Goal: Check status

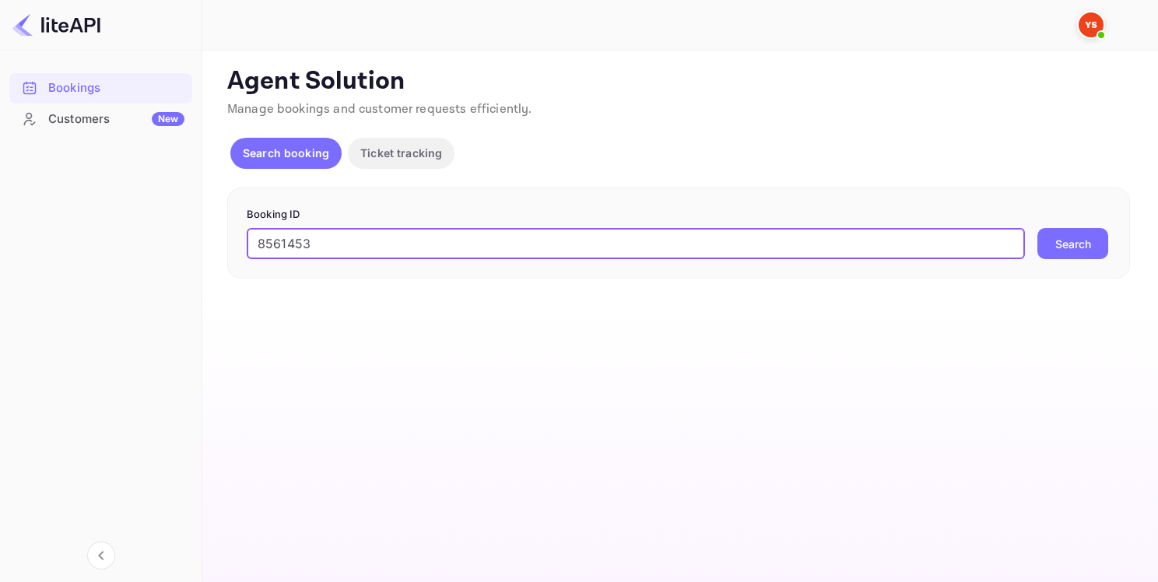
type input "8561453"
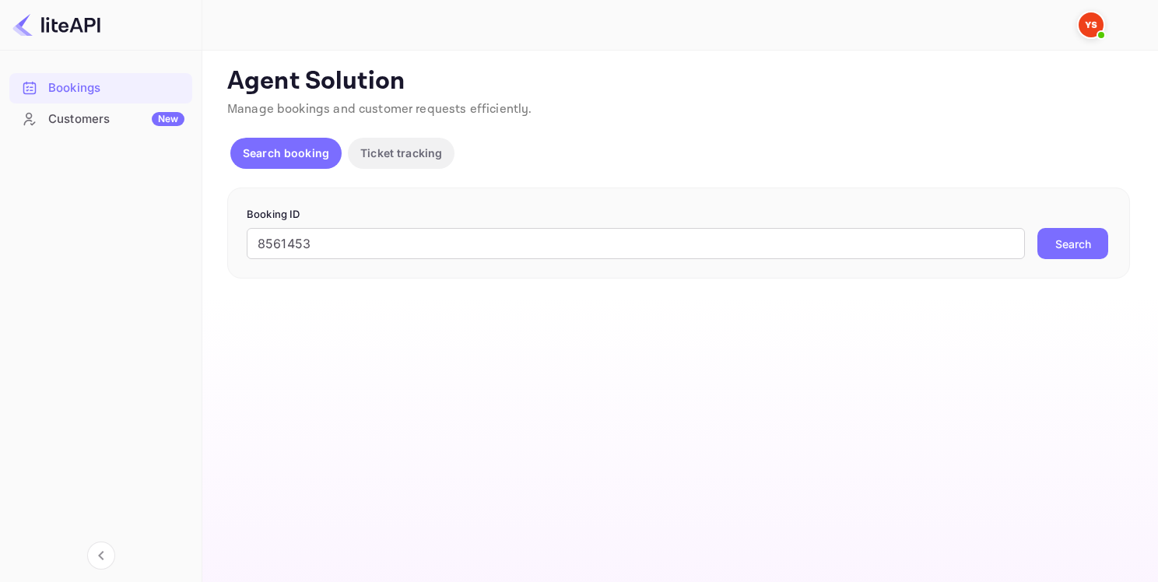
click at [1062, 243] on button "Search" at bounding box center [1072, 243] width 71 height 31
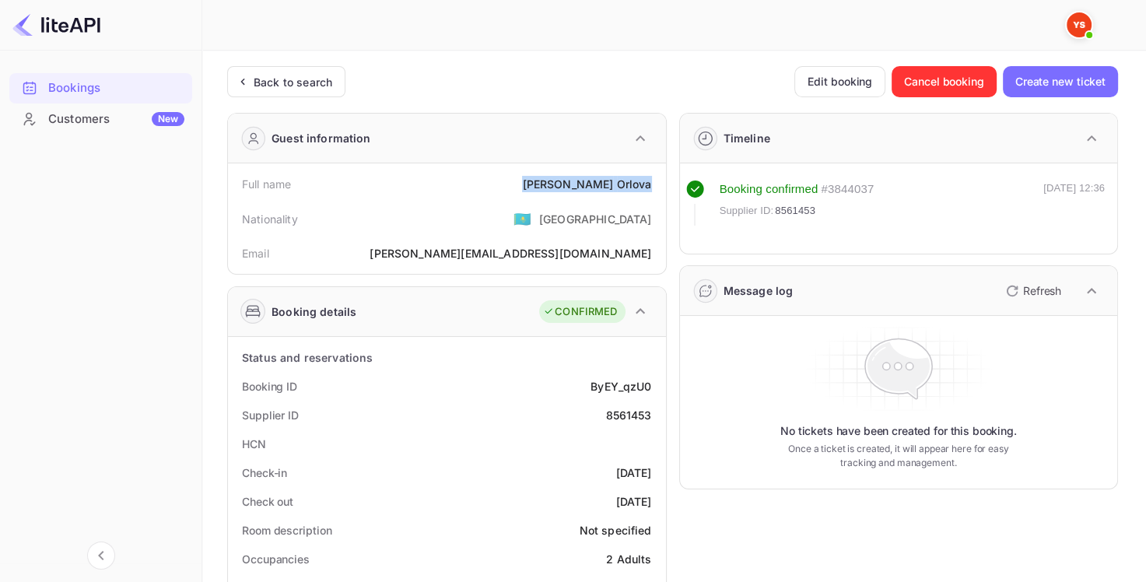
drag, startPoint x: 654, startPoint y: 184, endPoint x: 578, endPoint y: 184, distance: 75.5
click at [578, 184] on div "Full name [PERSON_NAME]" at bounding box center [447, 184] width 426 height 29
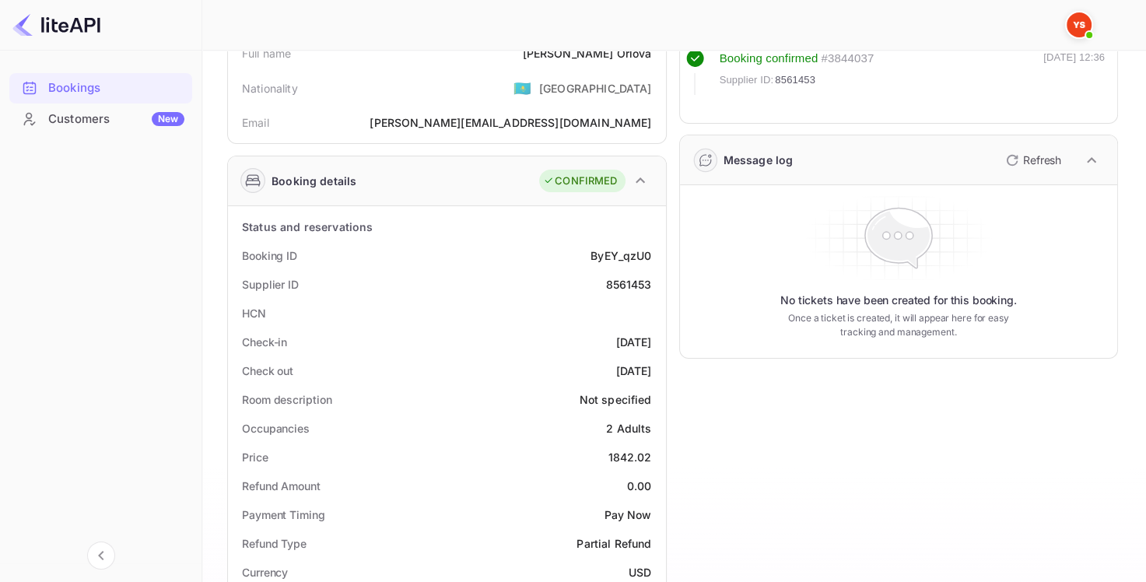
scroll to position [156, 0]
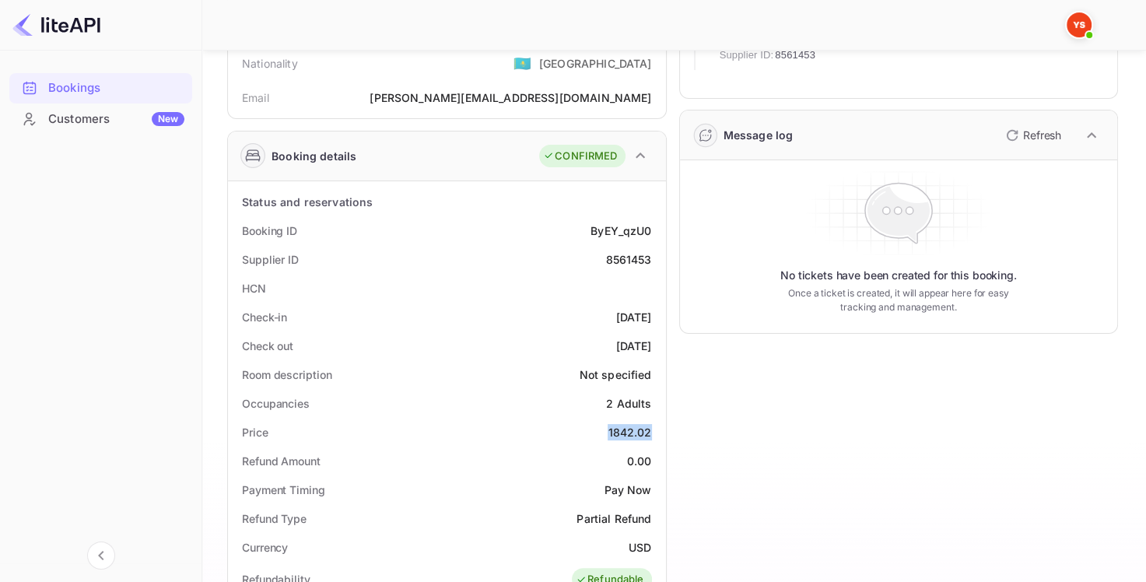
drag, startPoint x: 633, startPoint y: 433, endPoint x: 650, endPoint y: 433, distance: 17.1
click at [650, 433] on div "Price 1842.02" at bounding box center [447, 432] width 426 height 29
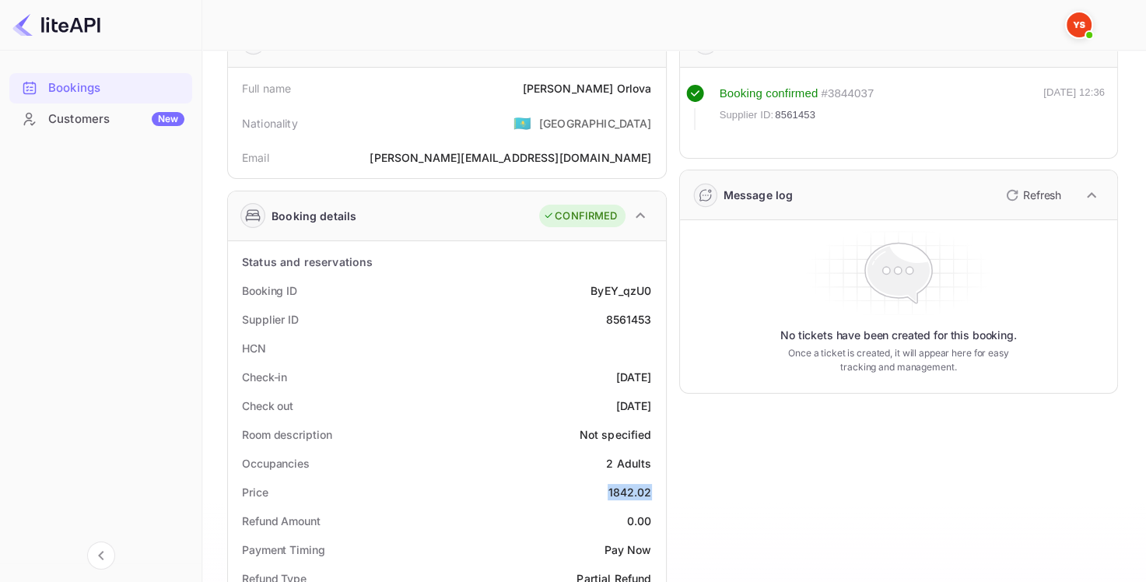
scroll to position [0, 0]
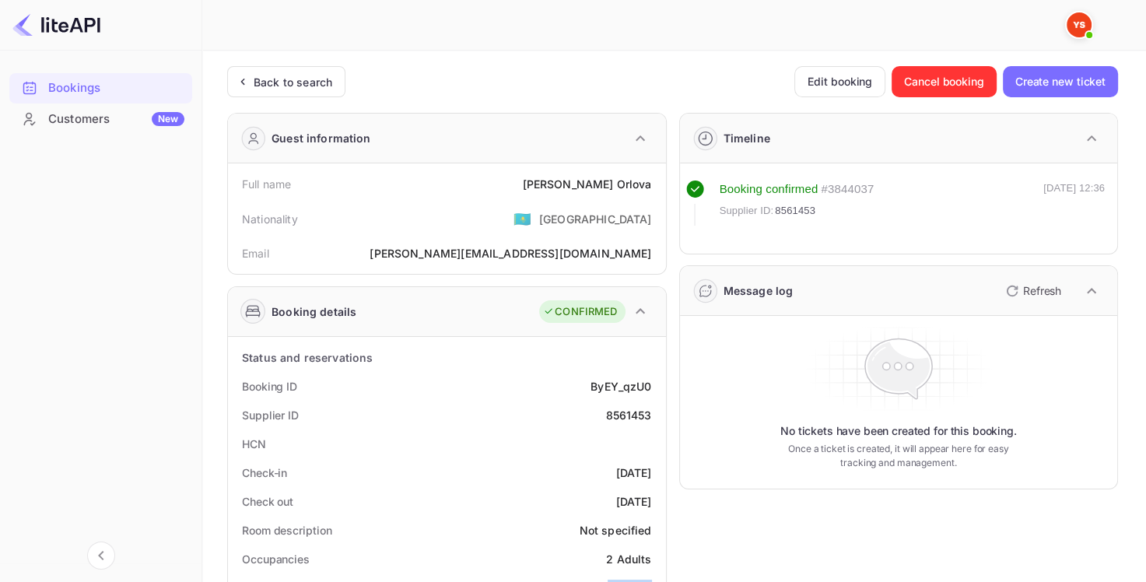
click at [607, 414] on div "8561453" at bounding box center [628, 415] width 46 height 16
copy div "8561453"
